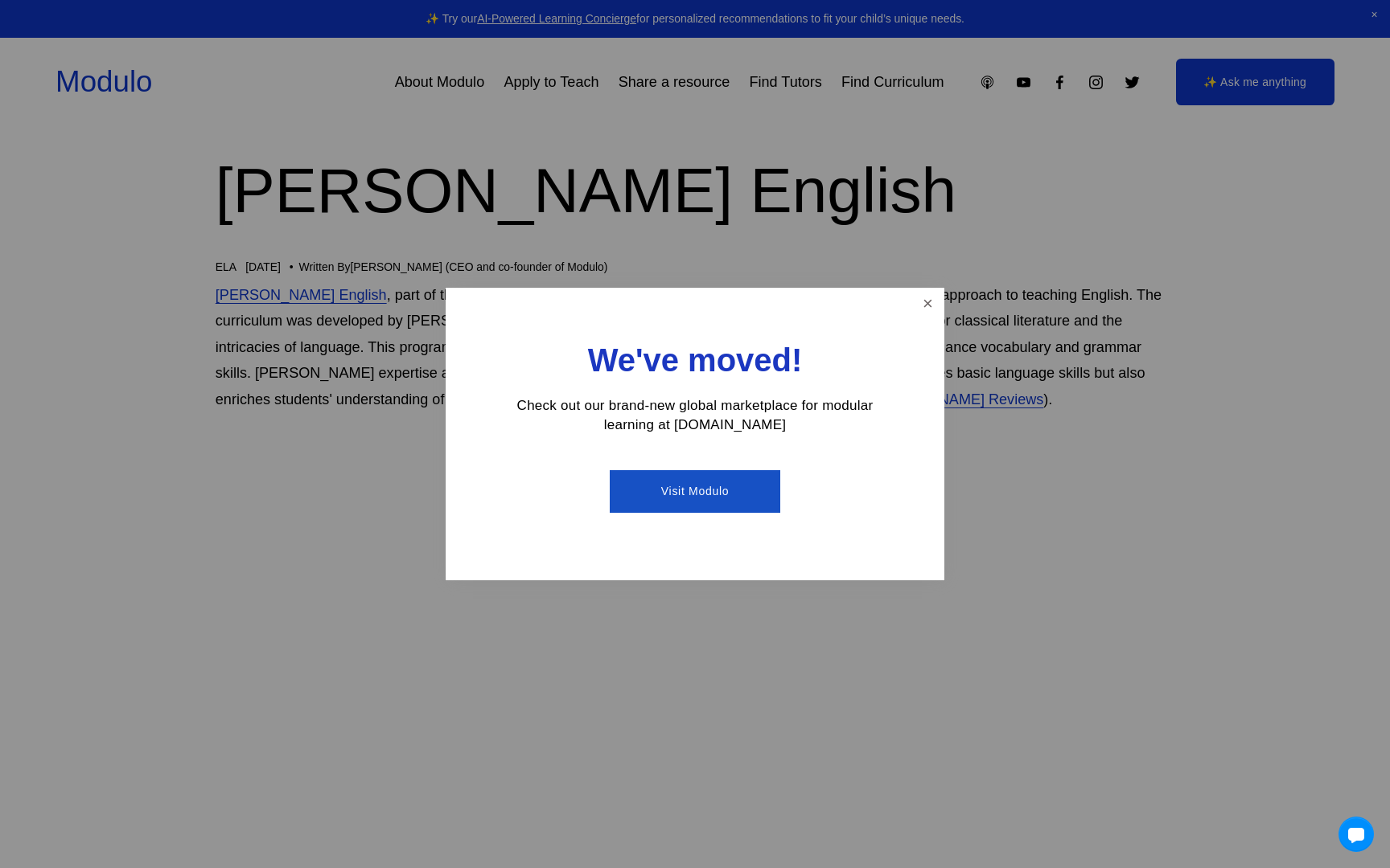
scroll to position [38, 0]
click at [130, 595] on div at bounding box center [695, 434] width 1390 height 868
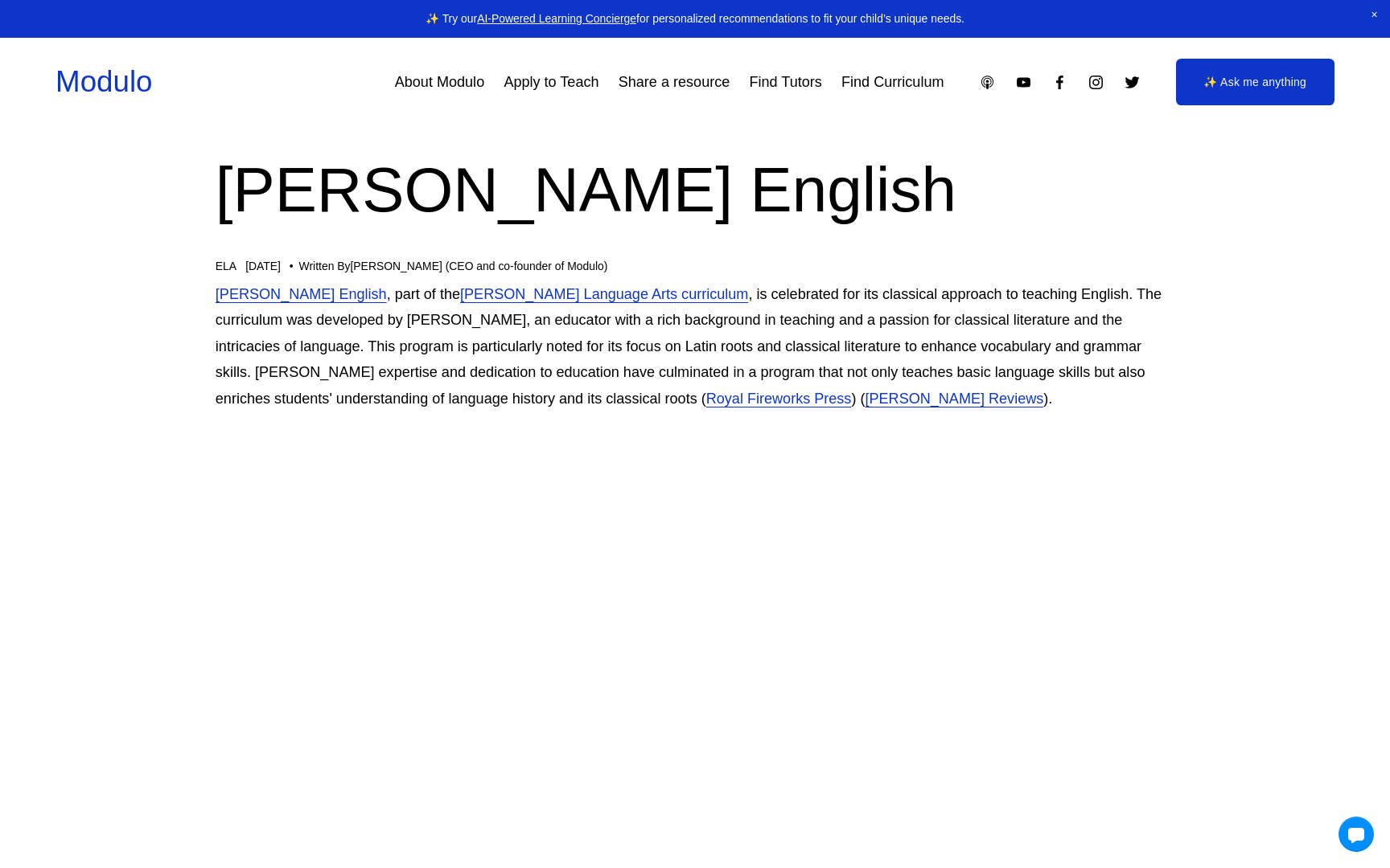
click at [579, 364] on p "[PERSON_NAME] English , part of the [PERSON_NAME] Language Arts curriculum , is…" at bounding box center [695, 346] width 959 height 131
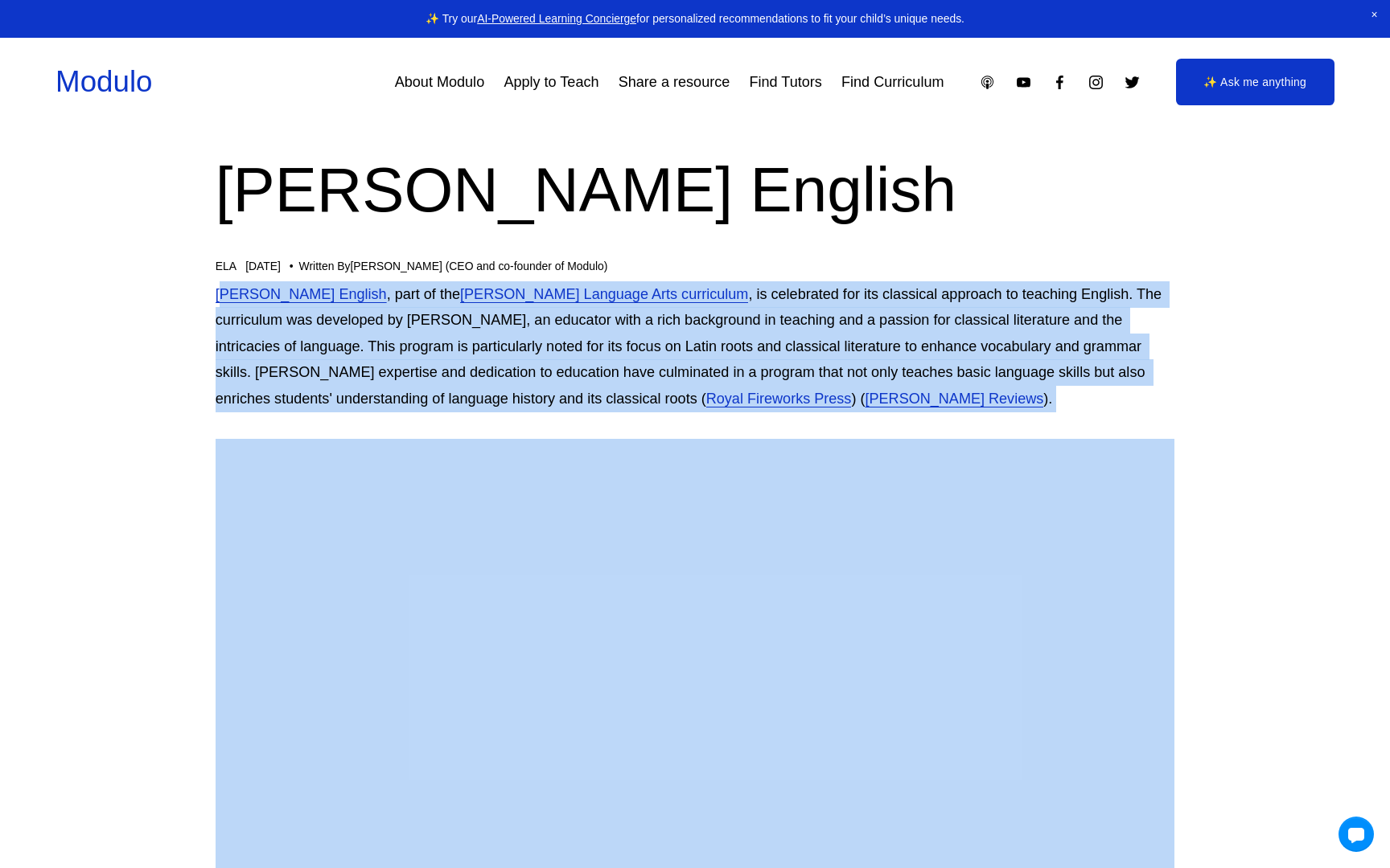
click at [414, 352] on p "[PERSON_NAME] English , part of the [PERSON_NAME] Language Arts curriculum , is…" at bounding box center [695, 346] width 959 height 131
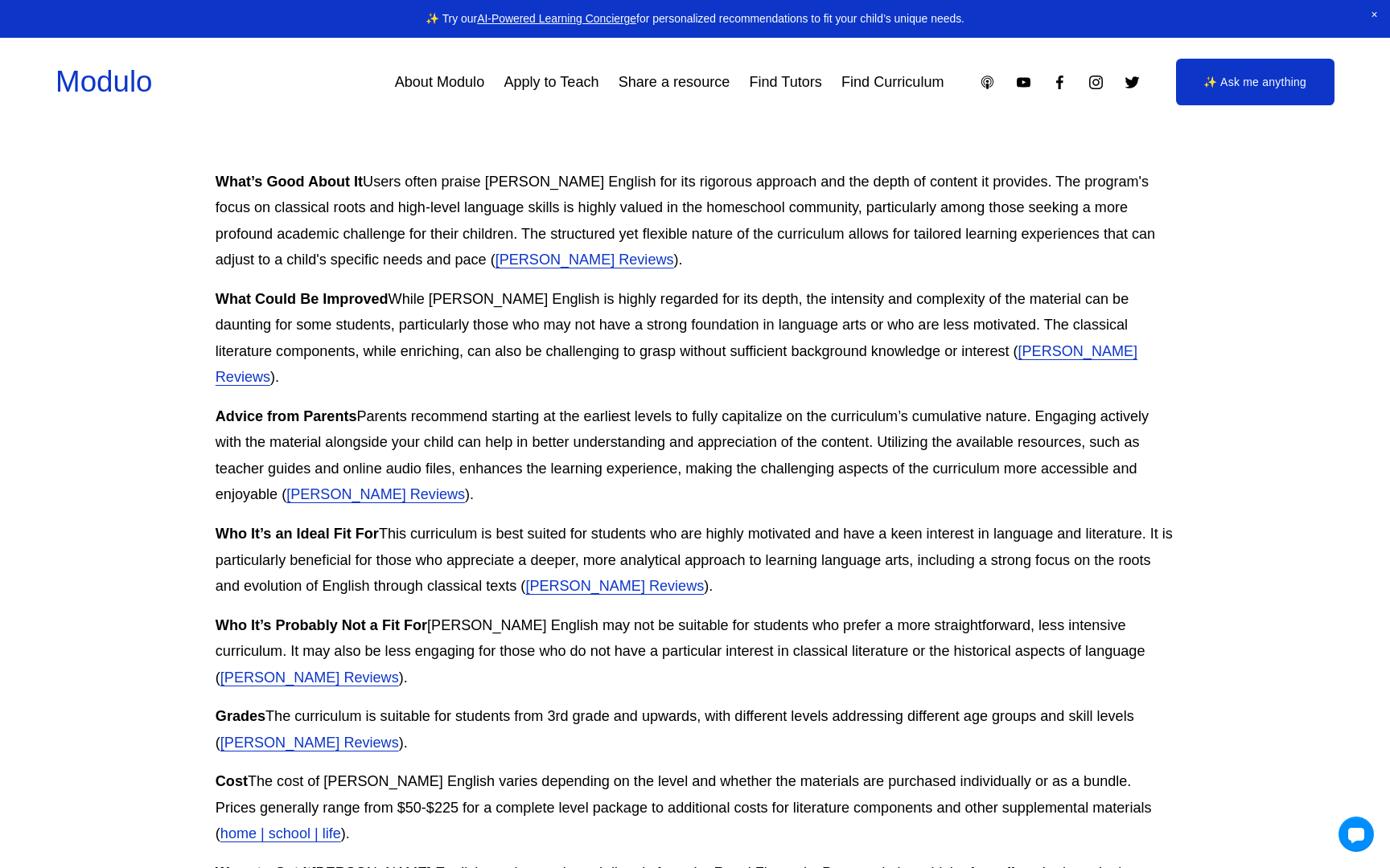
scroll to position [2095, 0]
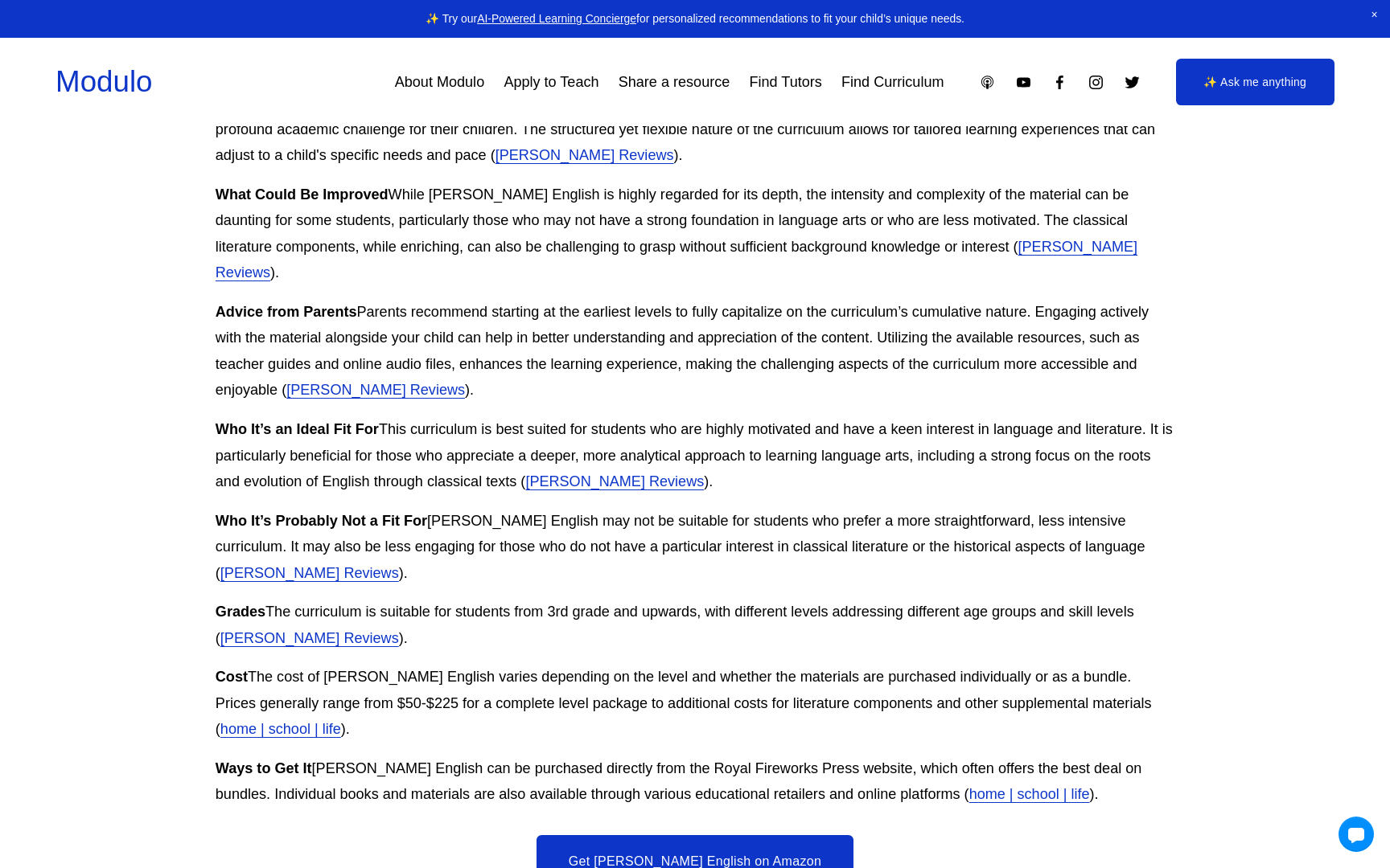
scroll to position [2199, 0]
click at [286, 442] on p "Who It’s an Ideal Fit For This curriculum is best suited for students who are h…" at bounding box center [695, 454] width 959 height 79
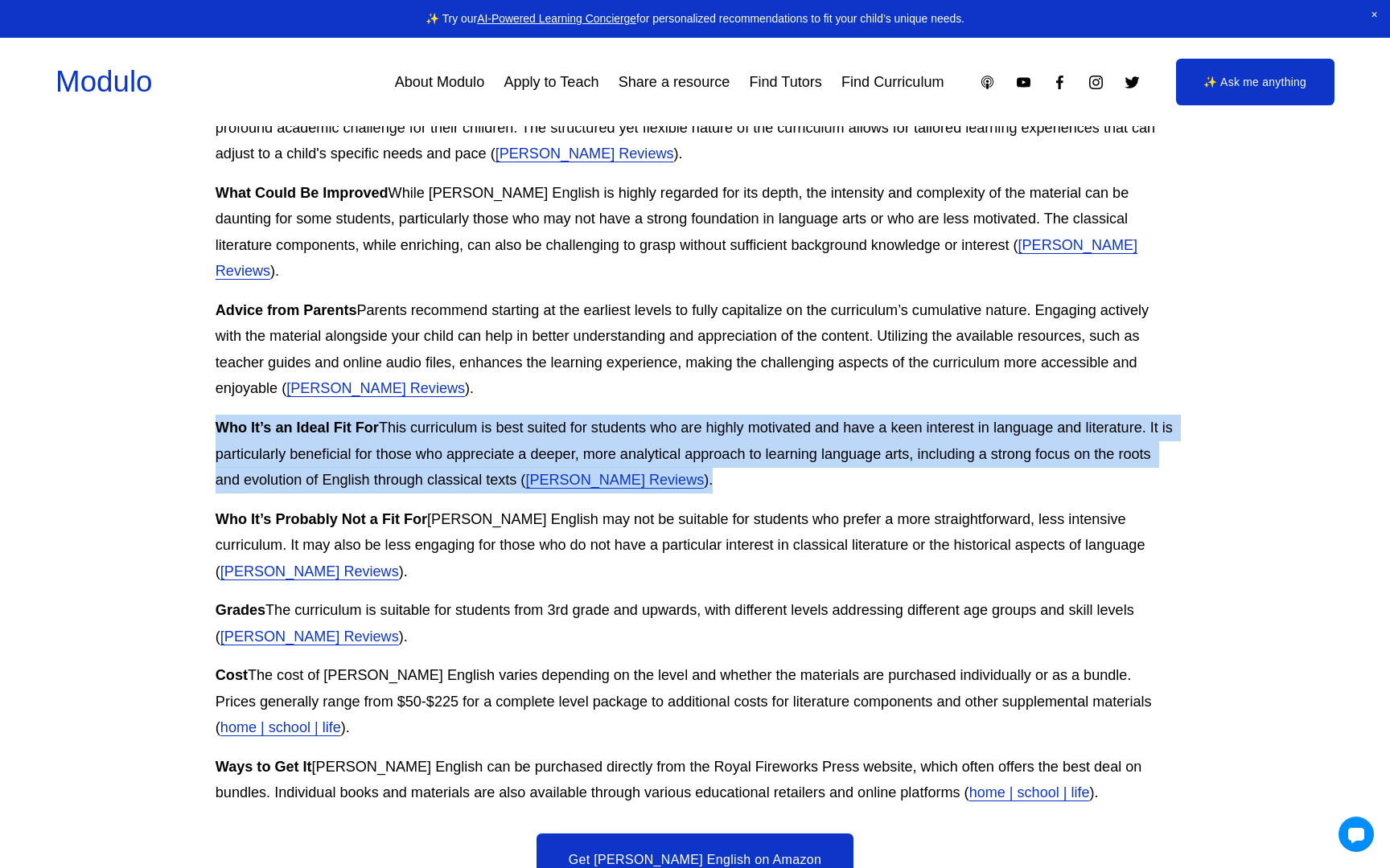
click at [232, 449] on p "Who It’s an Ideal Fit For This curriculum is best suited for students who are h…" at bounding box center [695, 454] width 959 height 79
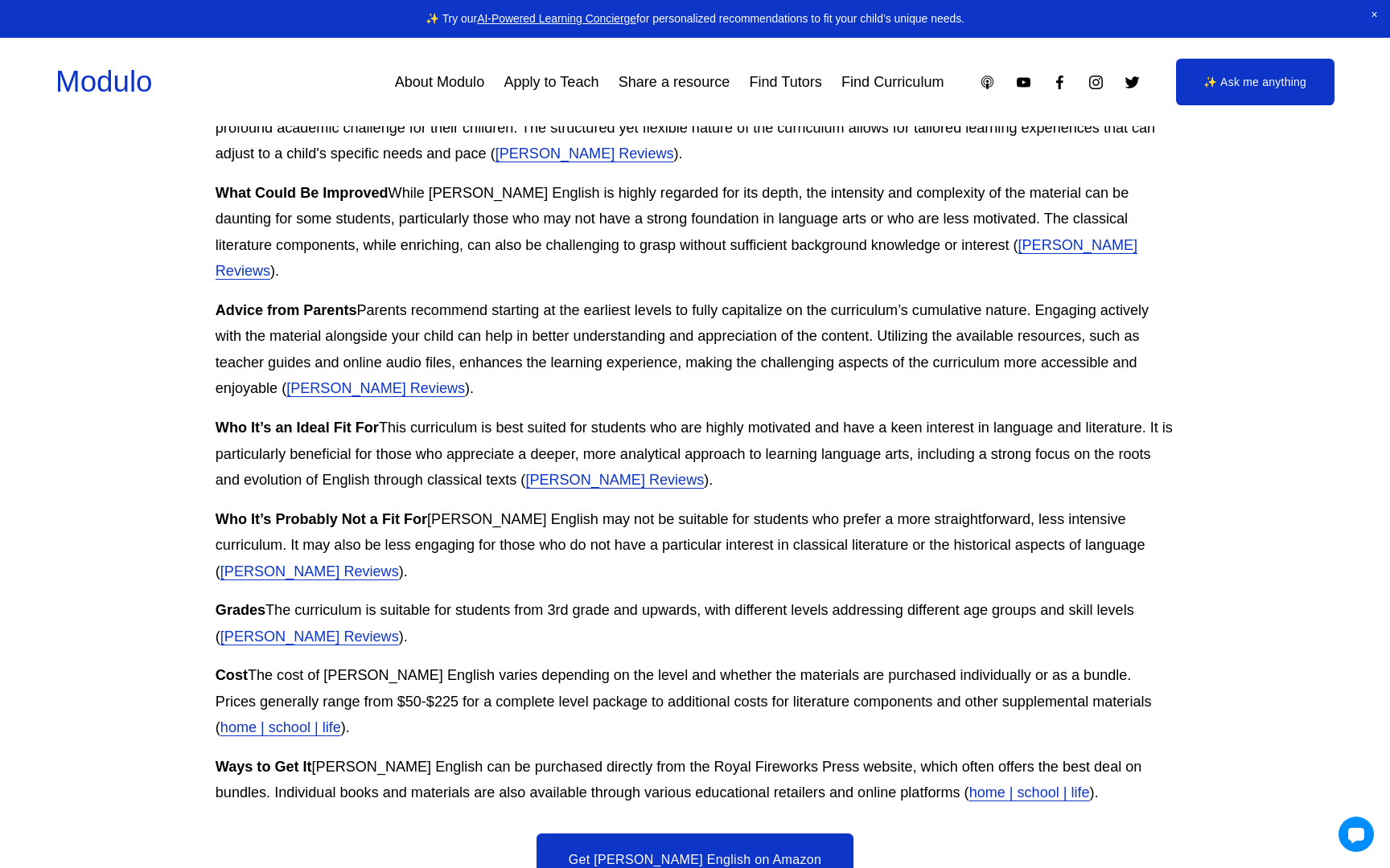
click at [389, 514] on p "Who It’s Probably Not a Fit For [PERSON_NAME] English may not be suitable for s…" at bounding box center [695, 546] width 959 height 79
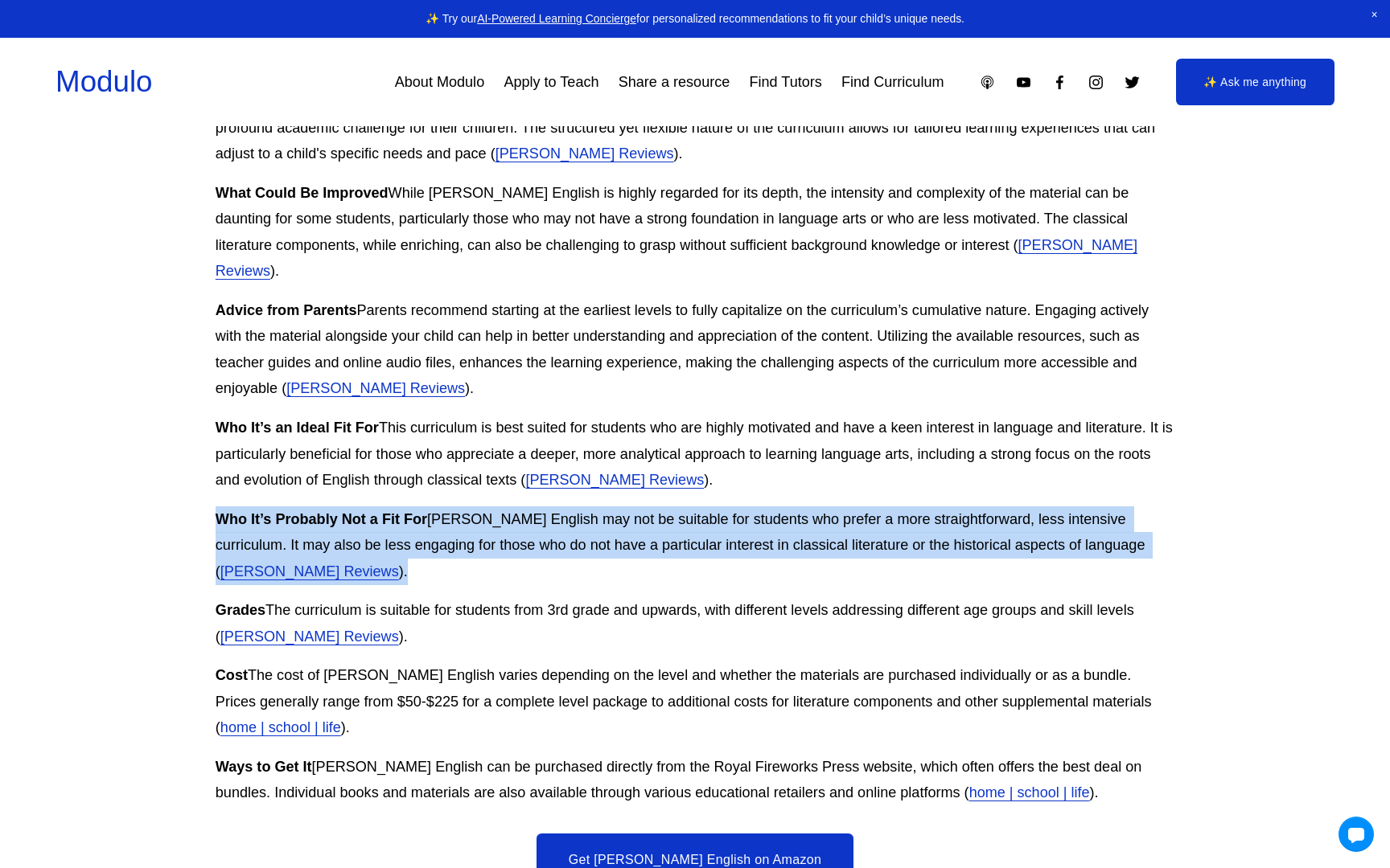
click at [391, 512] on strong "Who It’s Probably Not a Fit For" at bounding box center [321, 520] width 212 height 16
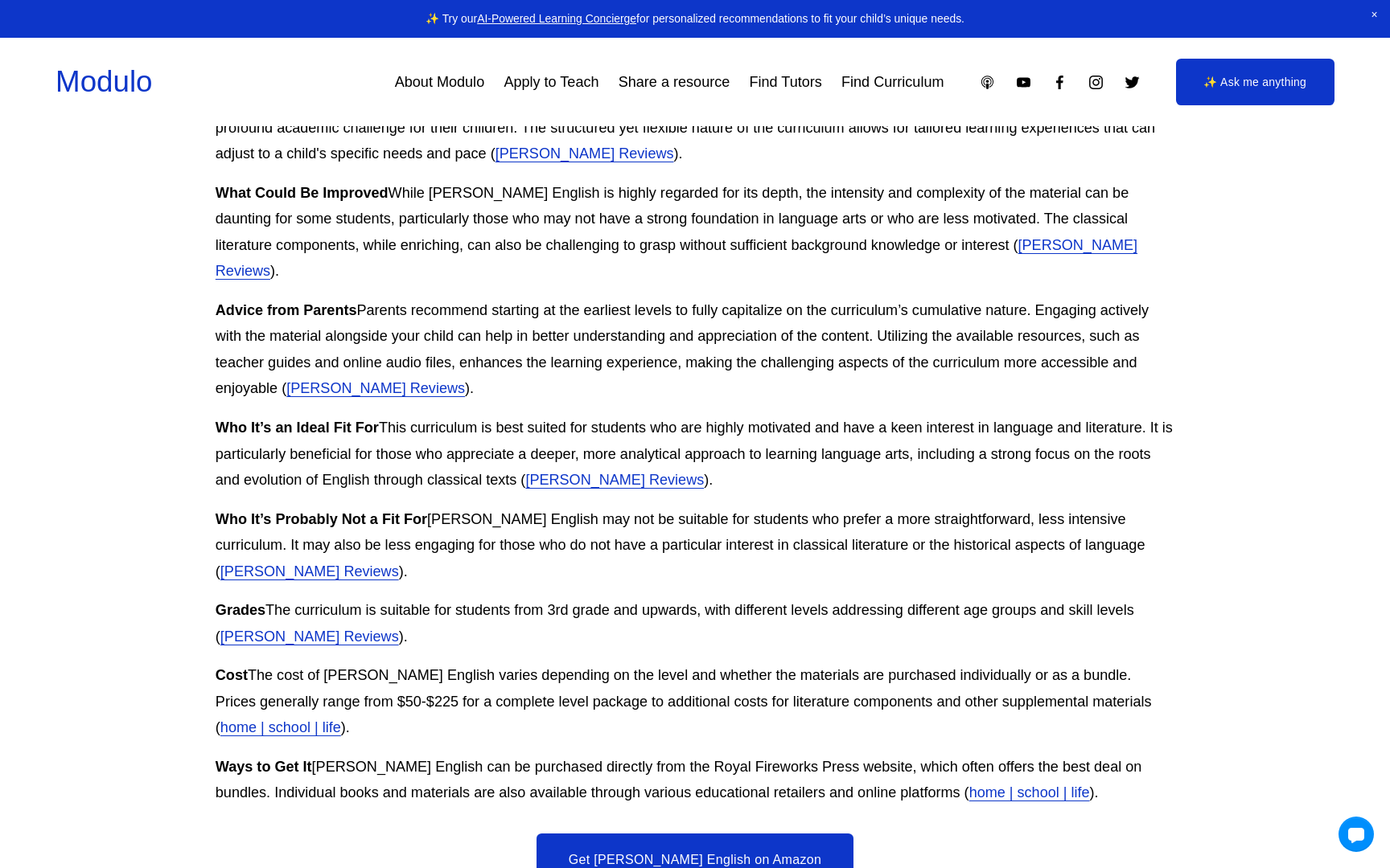
click at [409, 597] on p "Grades The curriculum is suitable for students from 3rd grade and upwards, with…" at bounding box center [695, 623] width 959 height 52
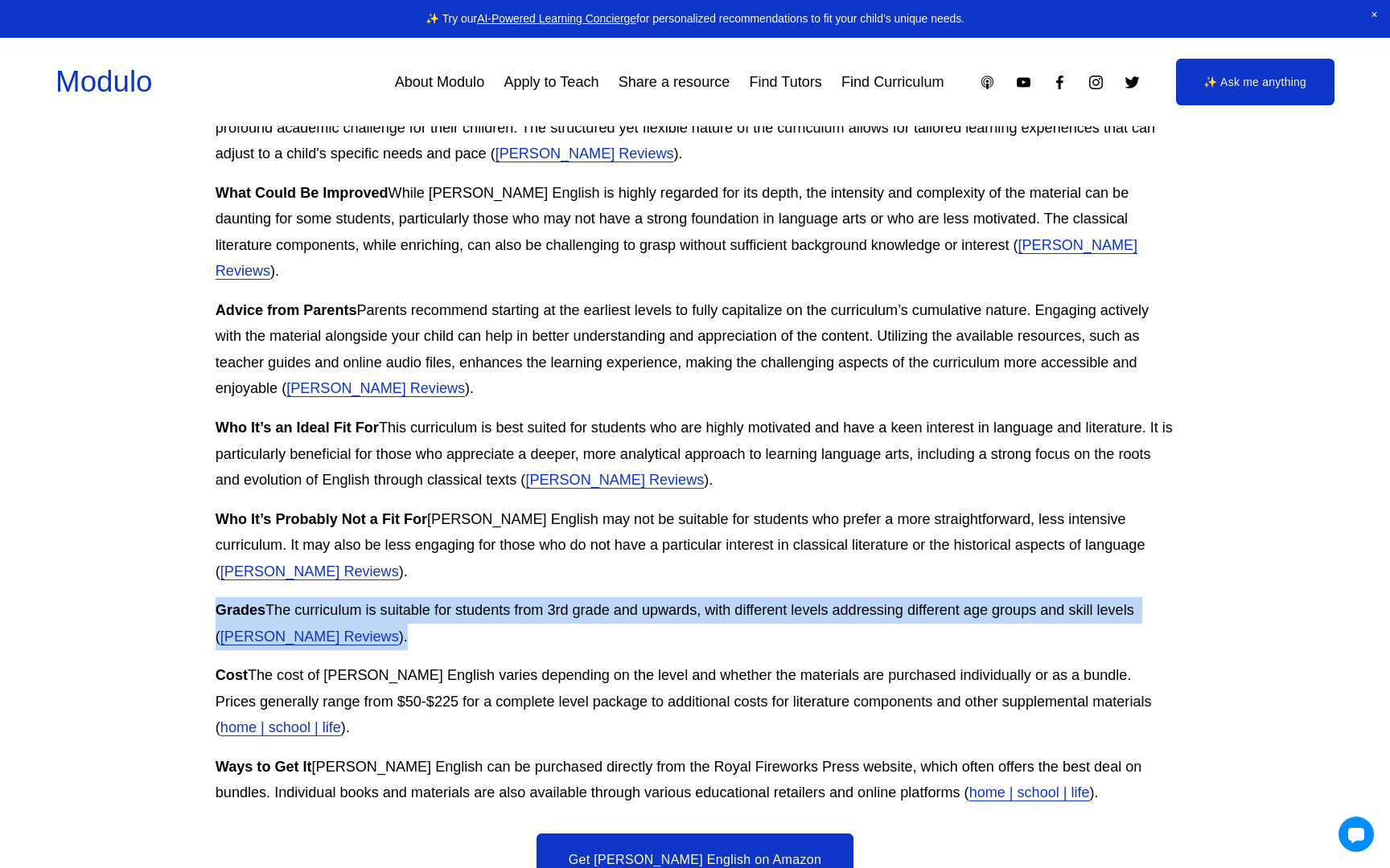
click at [409, 597] on p "Grades The curriculum is suitable for students from 3rd grade and upwards, with…" at bounding box center [695, 623] width 959 height 52
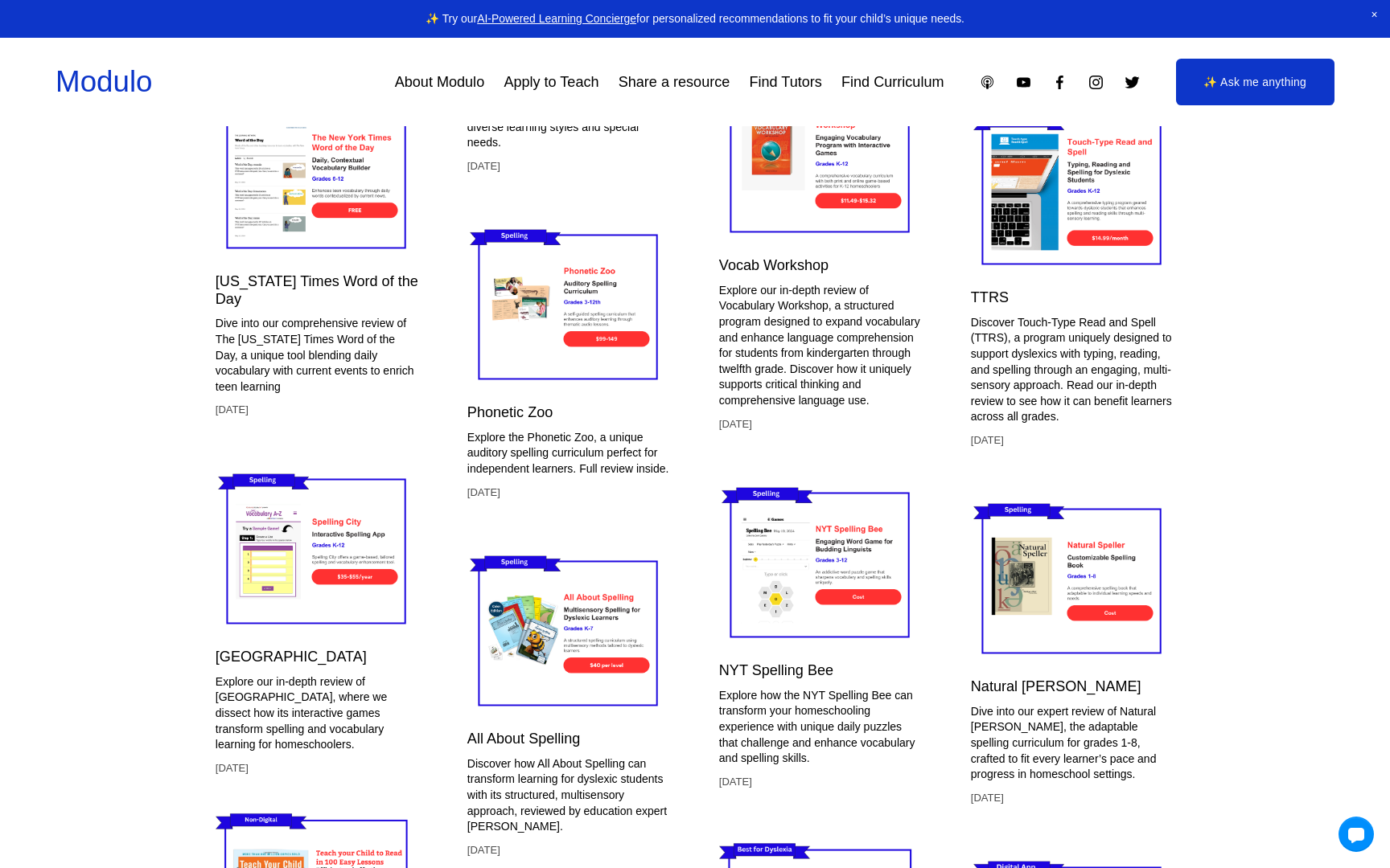
scroll to position [3564, 0]
